Goal: Transaction & Acquisition: Purchase product/service

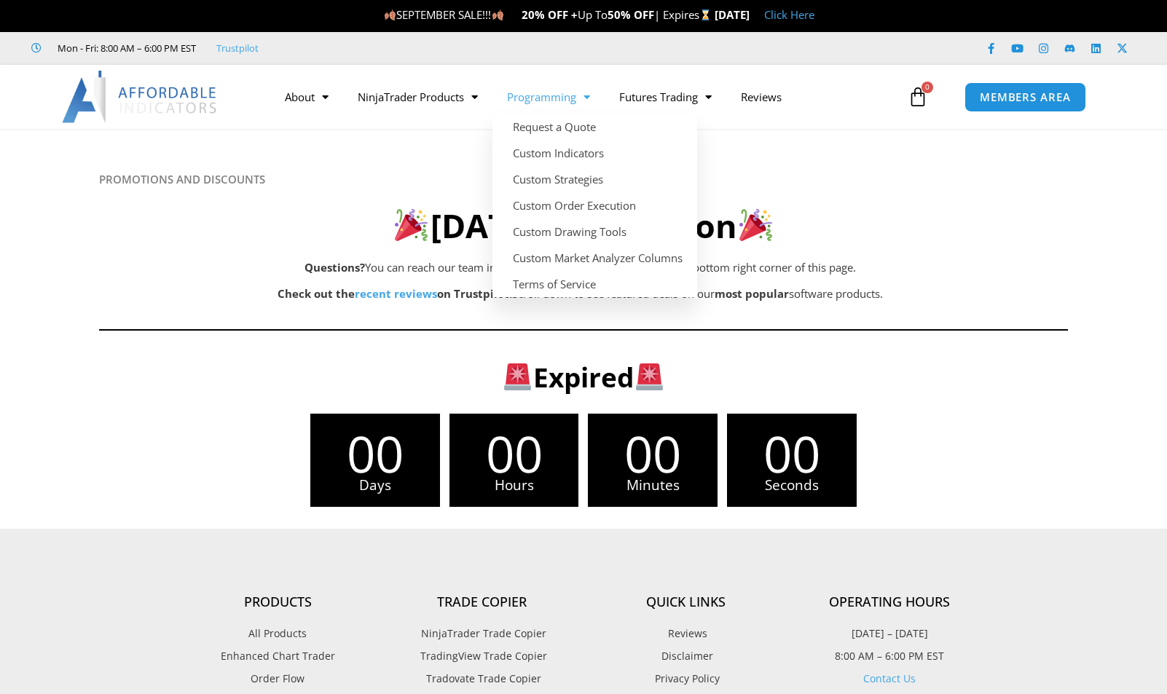
scroll to position [5, 0]
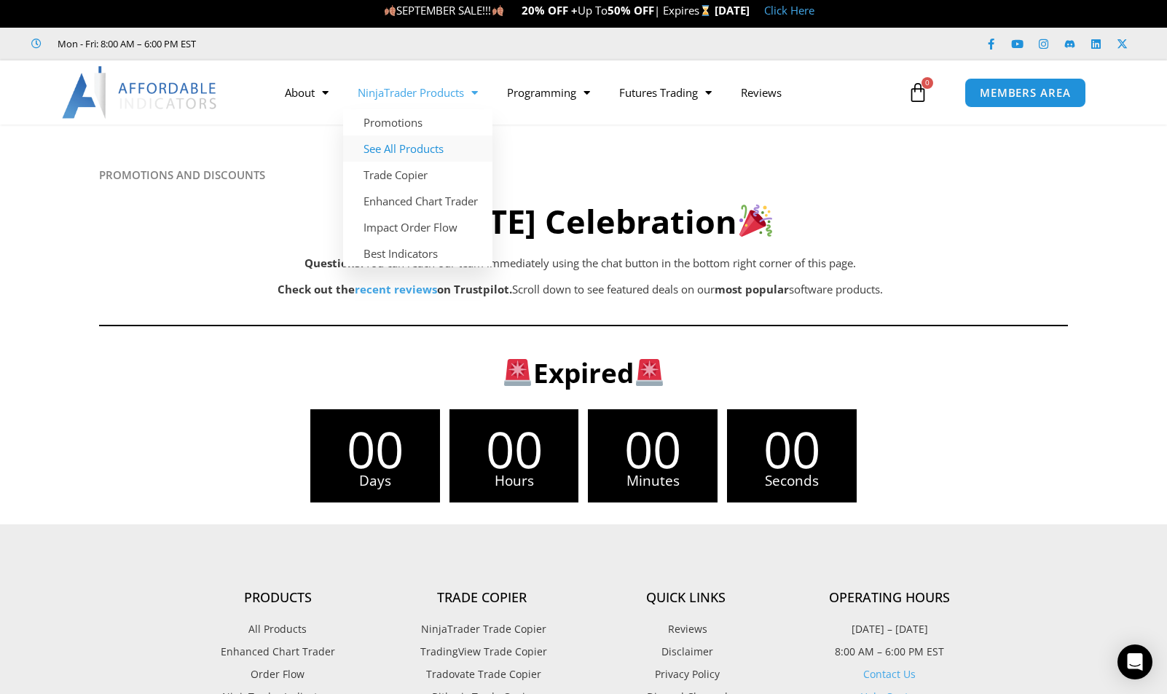
click at [405, 149] on link "See All Products" at bounding box center [417, 149] width 149 height 26
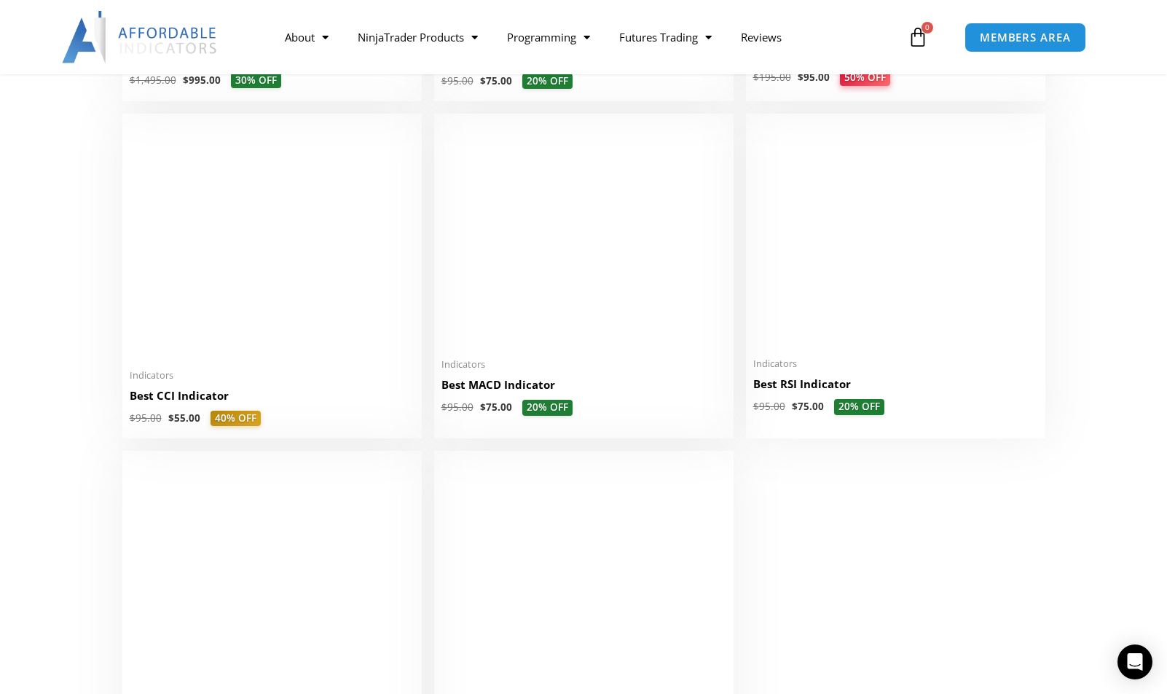
scroll to position [3019, 0]
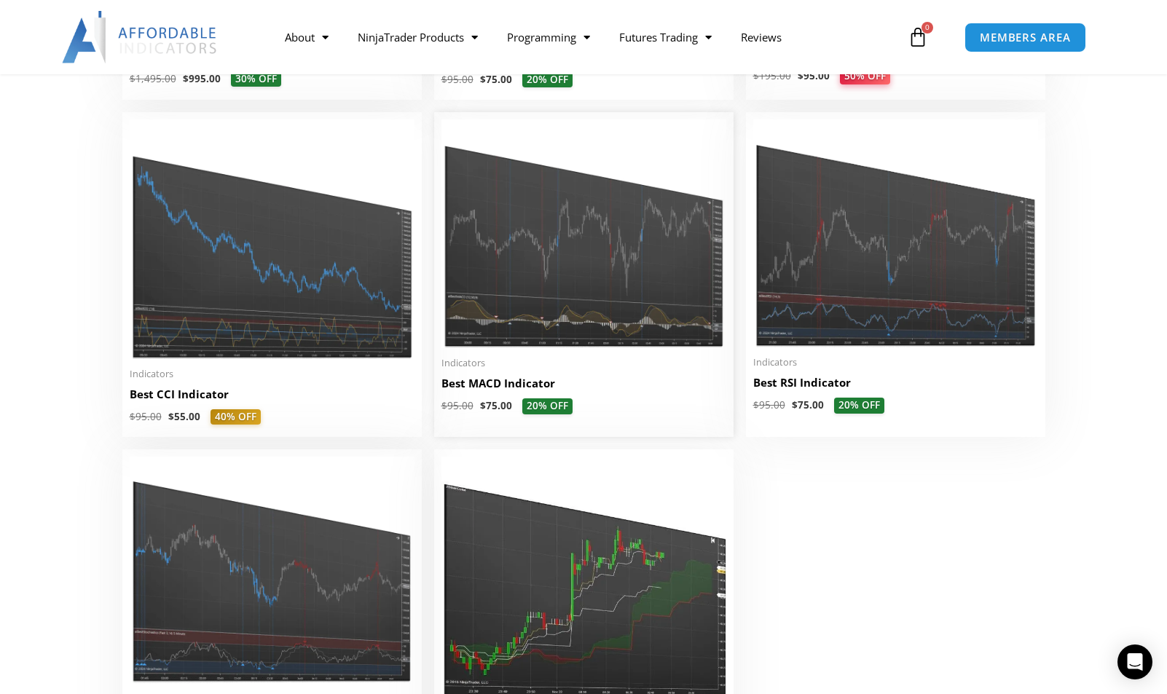
click at [581, 225] on img at bounding box center [584, 233] width 285 height 229
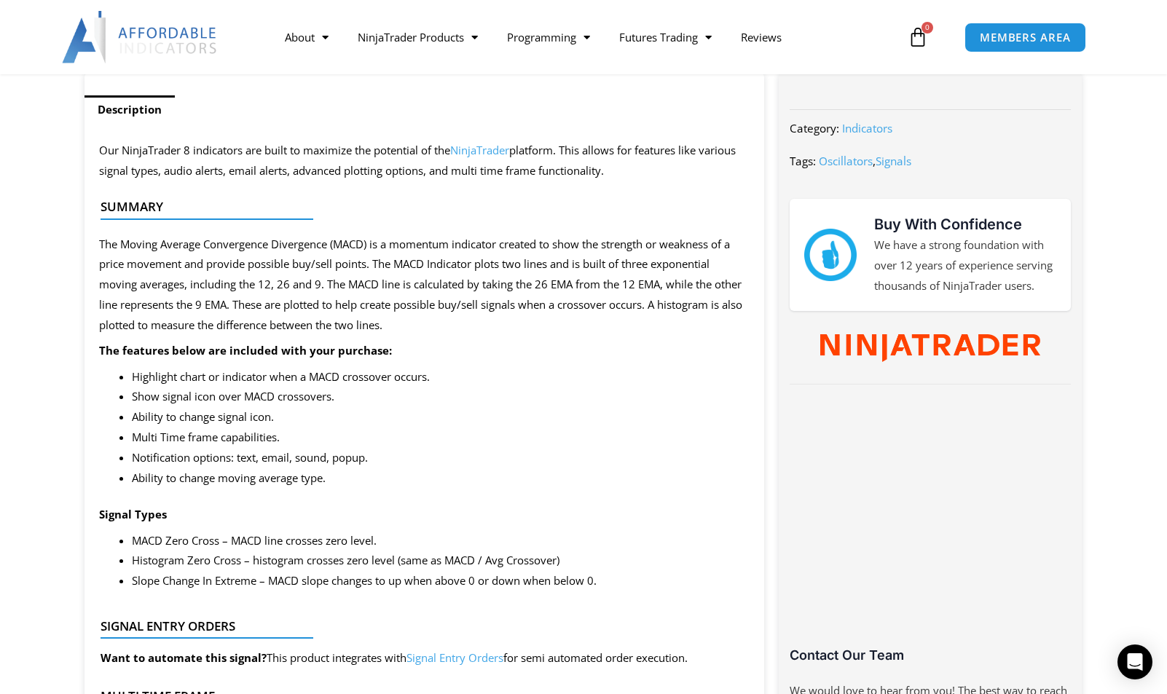
scroll to position [552, 0]
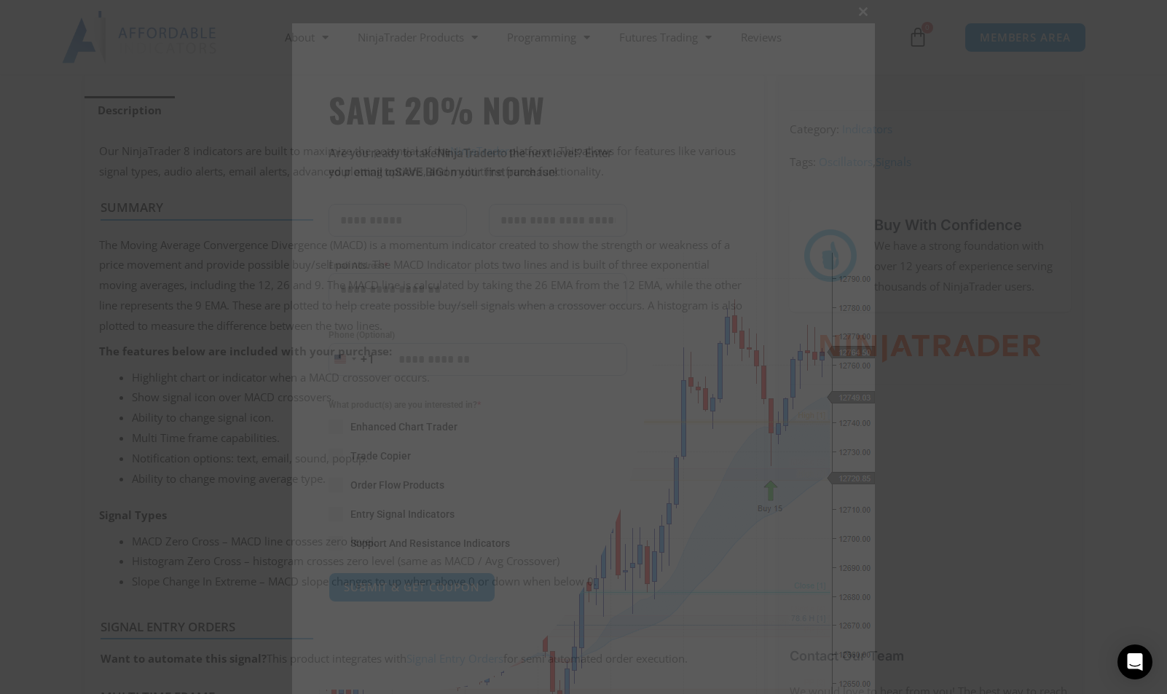
click at [861, 11] on span at bounding box center [863, 11] width 23 height 9
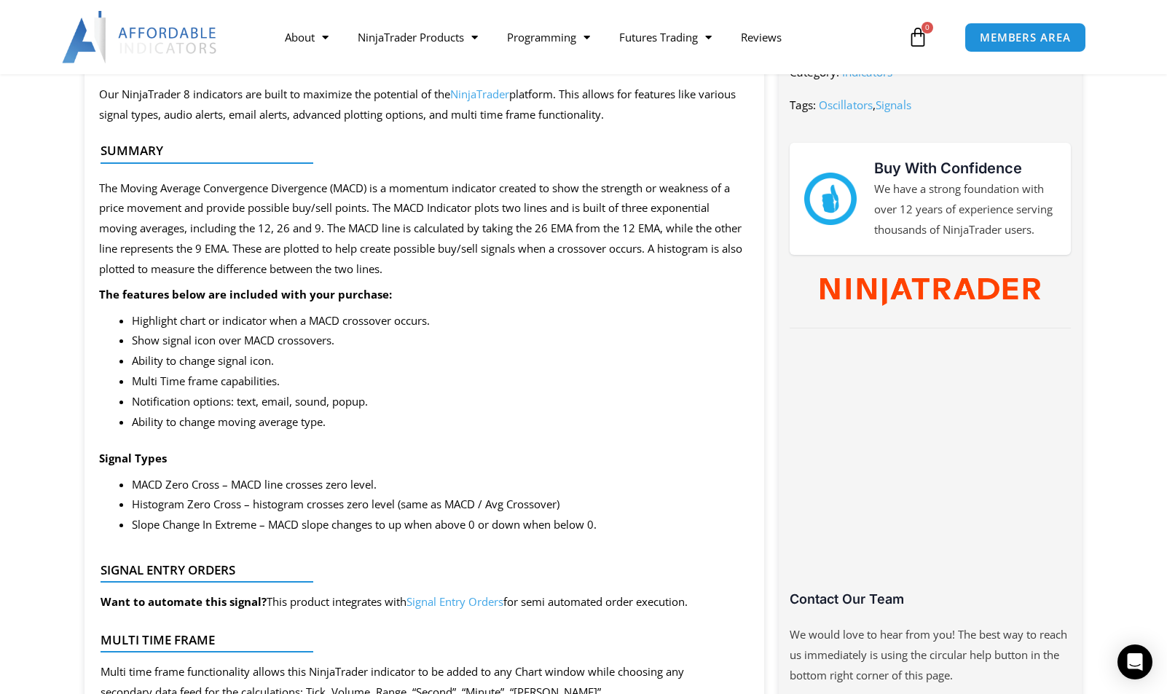
scroll to position [624, 0]
